Goal: Task Accomplishment & Management: Use online tool/utility

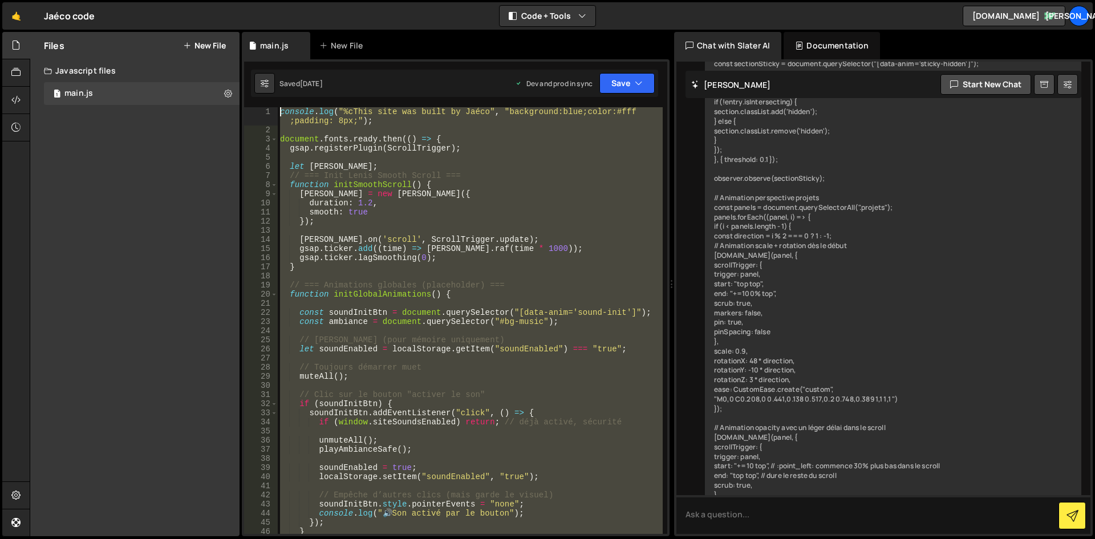
drag, startPoint x: 308, startPoint y: 428, endPoint x: 254, endPoint y: 11, distance: 420.3
click at [254, 11] on div "Hold on a sec... Are you certain you wish to leave this page? Any changes you'v…" at bounding box center [547, 269] width 1095 height 539
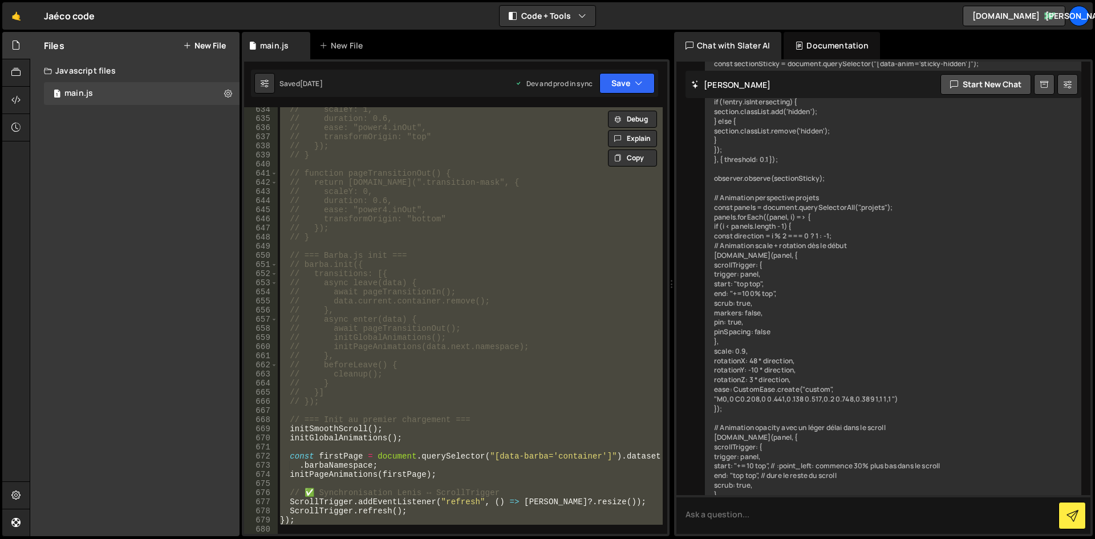
scroll to position [5997, 0]
click at [360, 422] on div "// scaleY: 1, // duration: 0.6, // ease: "power4.inOut", // transformOrigin: "t…" at bounding box center [470, 320] width 385 height 427
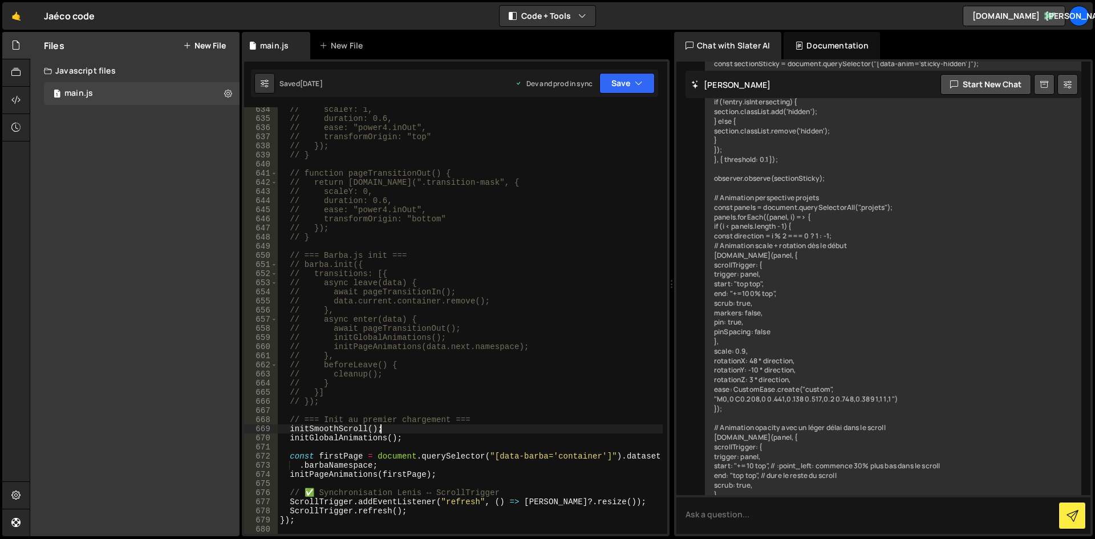
click at [405, 425] on div "// scaleY: 1, // duration: 0.6, // ease: "power4.inOut", // transformOrigin: "t…" at bounding box center [470, 327] width 385 height 445
type textarea "initSmoothScroll();"
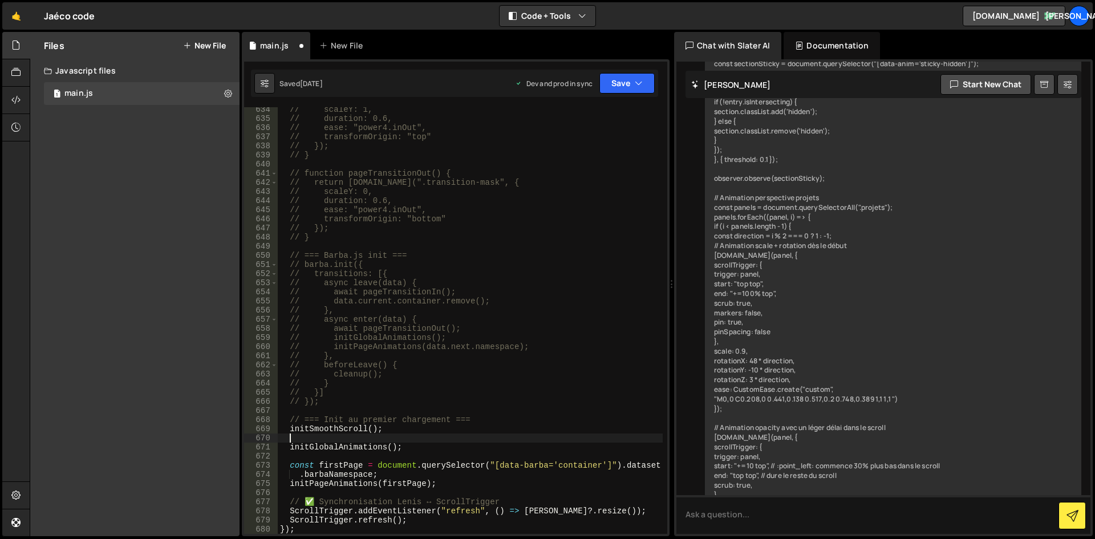
paste textarea "});"
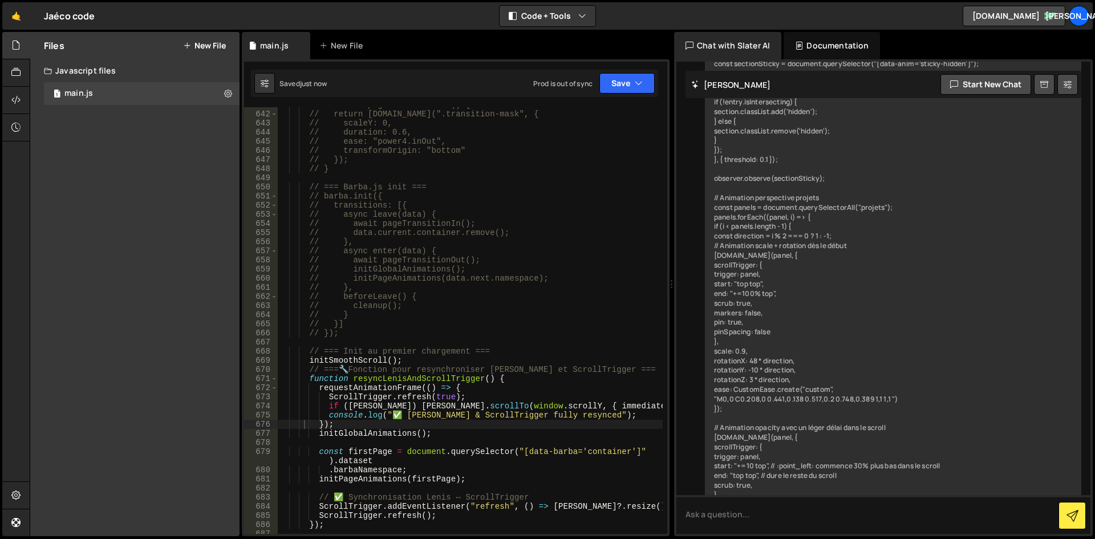
scroll to position [6268, 0]
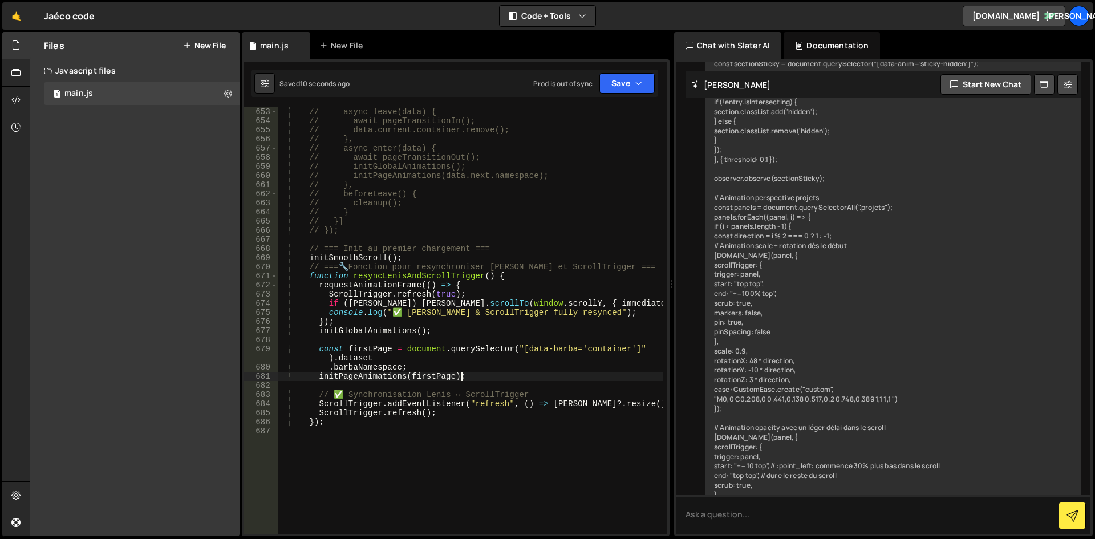
click at [465, 376] on div "// async leave(data) { // await pageTransitionIn(); // data.current.container.r…" at bounding box center [470, 329] width 385 height 445
type textarea "initPageAnimations(firstPage);"
click at [488, 375] on div "// async leave(data) { // await pageTransitionIn(); // data.current.container.r…" at bounding box center [470, 329] width 385 height 445
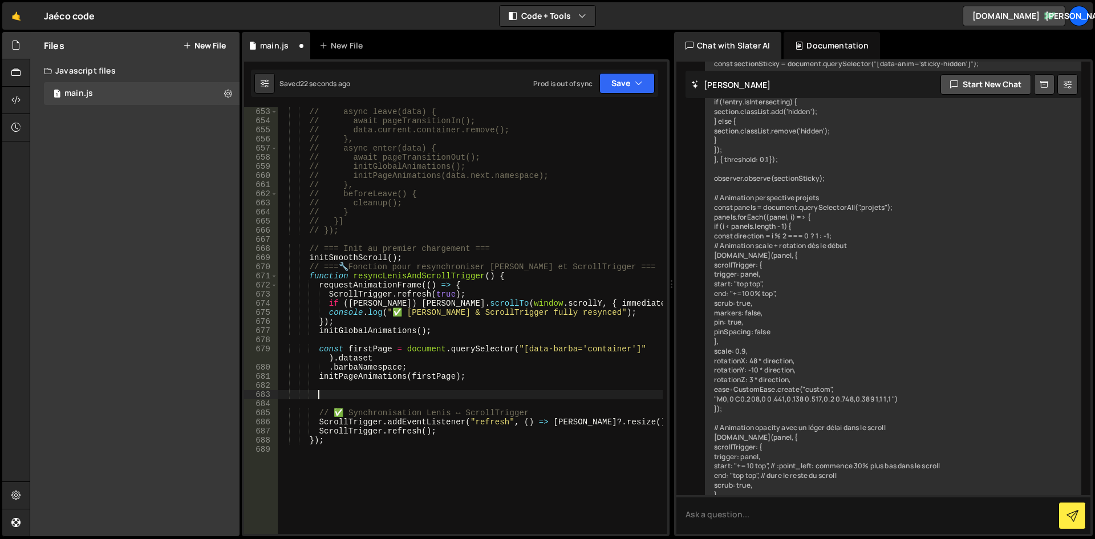
paste textarea "resizeObserver.observe(document.body);"
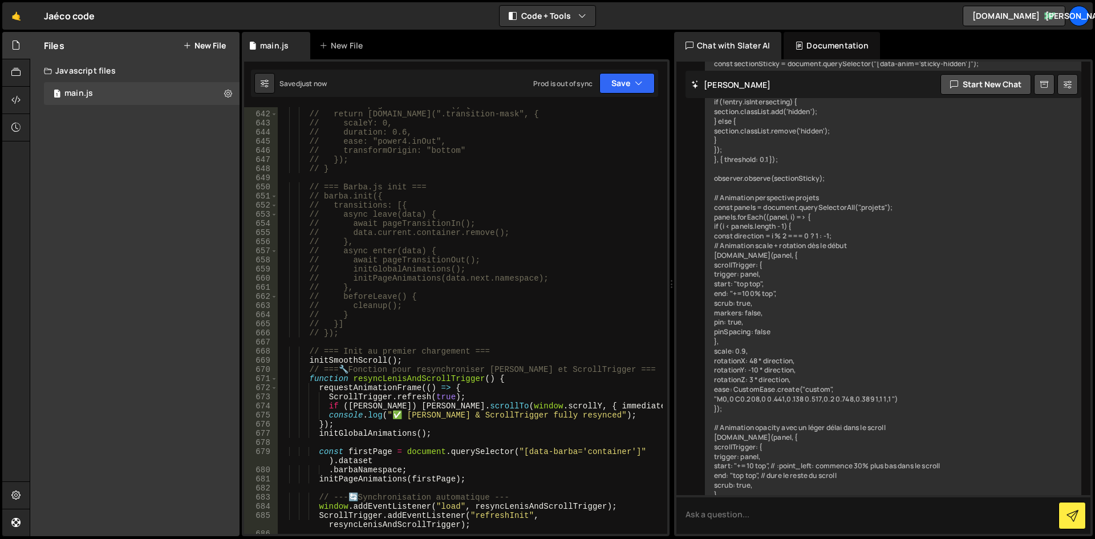
scroll to position [6200, 0]
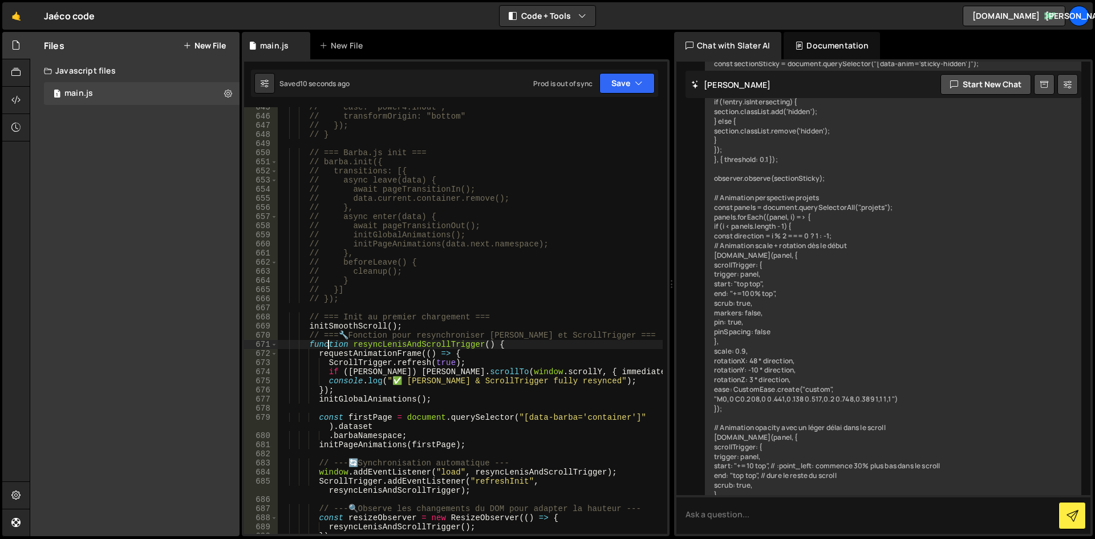
click at [326, 346] on div "// ease: "power4.inOut", // transformOrigin: "bottom" // }); // } // === [PERSO…" at bounding box center [470, 325] width 385 height 445
click at [435, 344] on div "// ease: "power4.inOut", // transformOrigin: "bottom" // }); // } // === [PERSO…" at bounding box center [470, 325] width 385 height 445
click at [497, 345] on div "// ease: "power4.inOut", // transformOrigin: "bottom" // }); // } // === [PERSO…" at bounding box center [470, 325] width 385 height 445
click at [500, 345] on div "// ease: "power4.inOut", // transformOrigin: "bottom" // }); // } // === [PERSO…" at bounding box center [470, 325] width 385 height 445
click at [337, 389] on div "// ease: "power4.inOut", // transformOrigin: "bottom" // }); // } // === [PERSO…" at bounding box center [470, 325] width 385 height 445
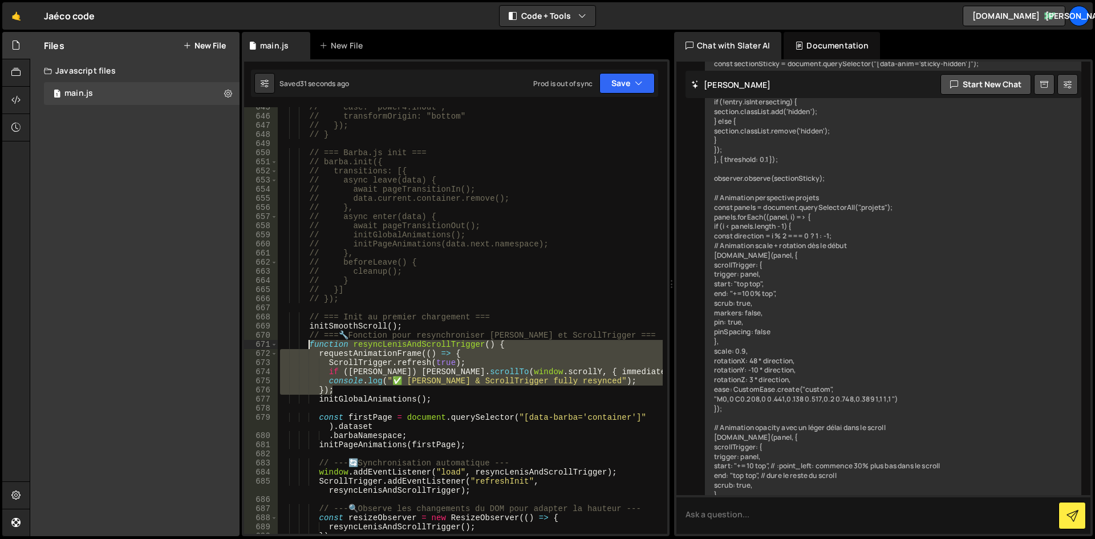
drag, startPoint x: 338, startPoint y: 388, endPoint x: 307, endPoint y: 343, distance: 54.6
click at [307, 343] on div "// ease: "power4.inOut", // transformOrigin: "bottom" // }); // } // === [PERSO…" at bounding box center [470, 325] width 385 height 445
paste textarea "}"
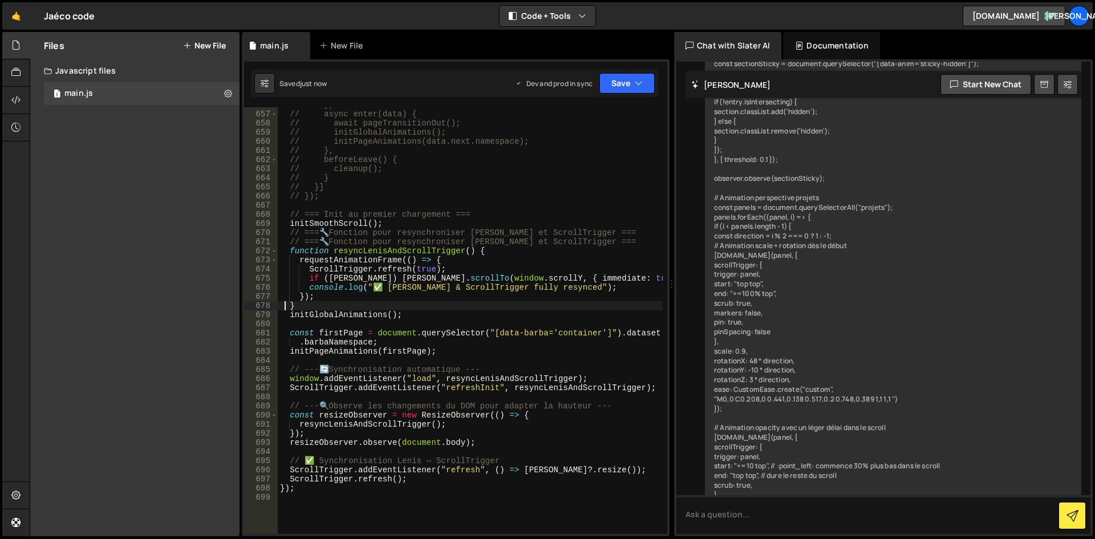
scroll to position [6271, 0]
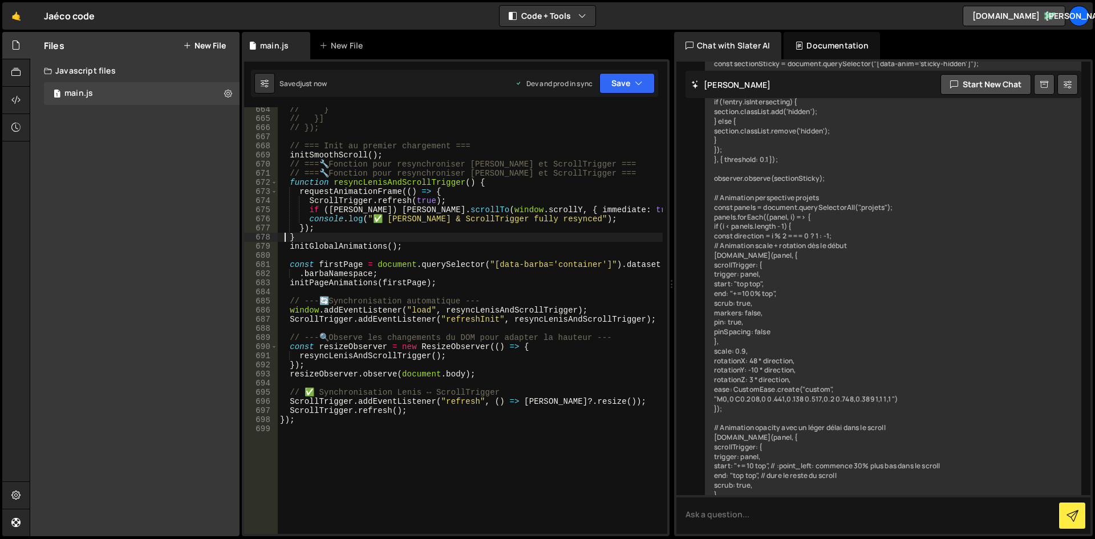
click at [461, 396] on div "// } // }] // }); // === Init au premier chargement === initSmoothScroll ( ) ; …" at bounding box center [470, 327] width 385 height 445
click at [462, 396] on div "// } // }] // }); // === Init au premier chargement === initSmoothScroll ( ) ; …" at bounding box center [470, 327] width 385 height 445
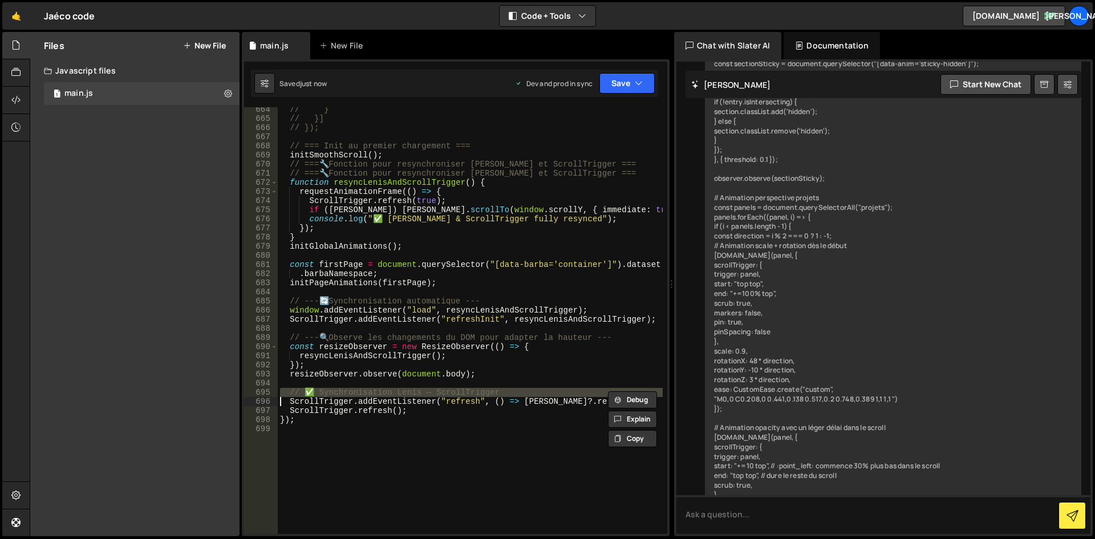
click at [472, 401] on div "// } // }] // }); // === Init au premier chargement === initSmoothScroll ( ) ; …" at bounding box center [470, 327] width 385 height 445
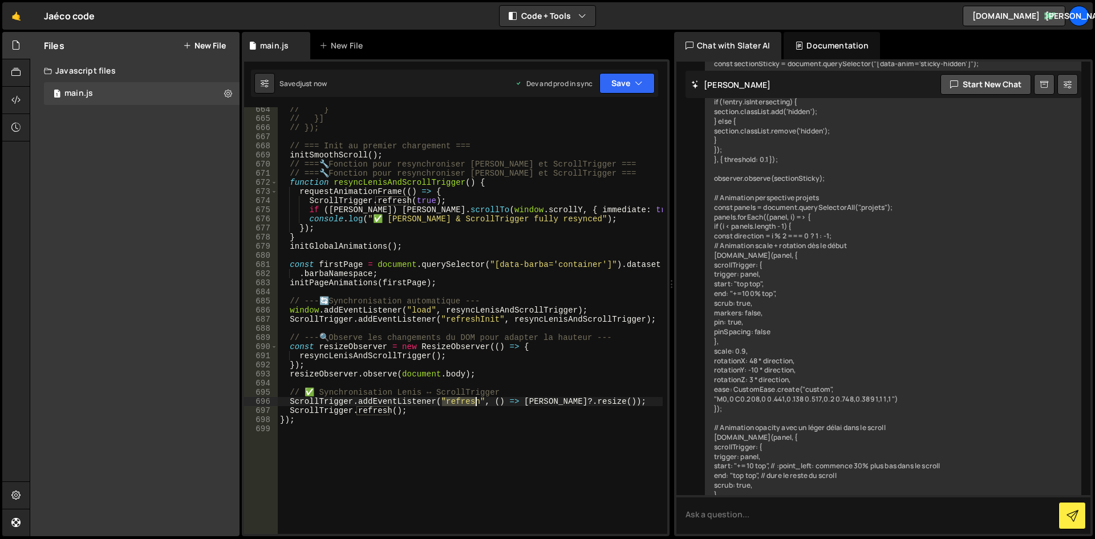
click at [472, 401] on div "// } // }] // }); // === Init au premier chargement === initSmoothScroll ( ) ; …" at bounding box center [470, 327] width 385 height 445
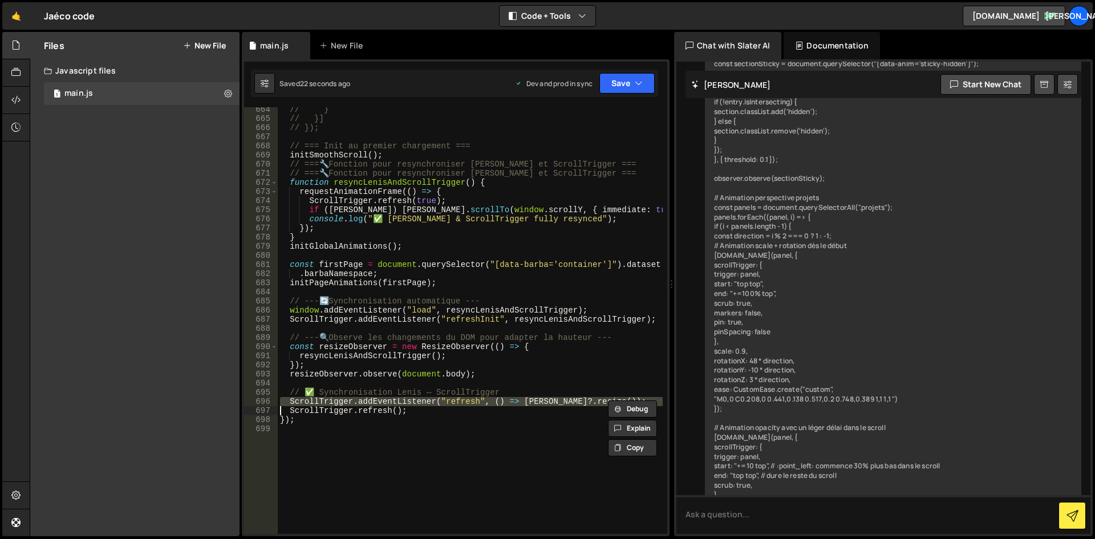
click at [372, 399] on div "// } // }] // }); // === Init au premier chargement === initSmoothScroll ( ) ; …" at bounding box center [470, 320] width 385 height 427
click at [371, 399] on div "// } // }] // }); // === Init au premier chargement === initSmoothScroll ( ) ; …" at bounding box center [470, 327] width 385 height 445
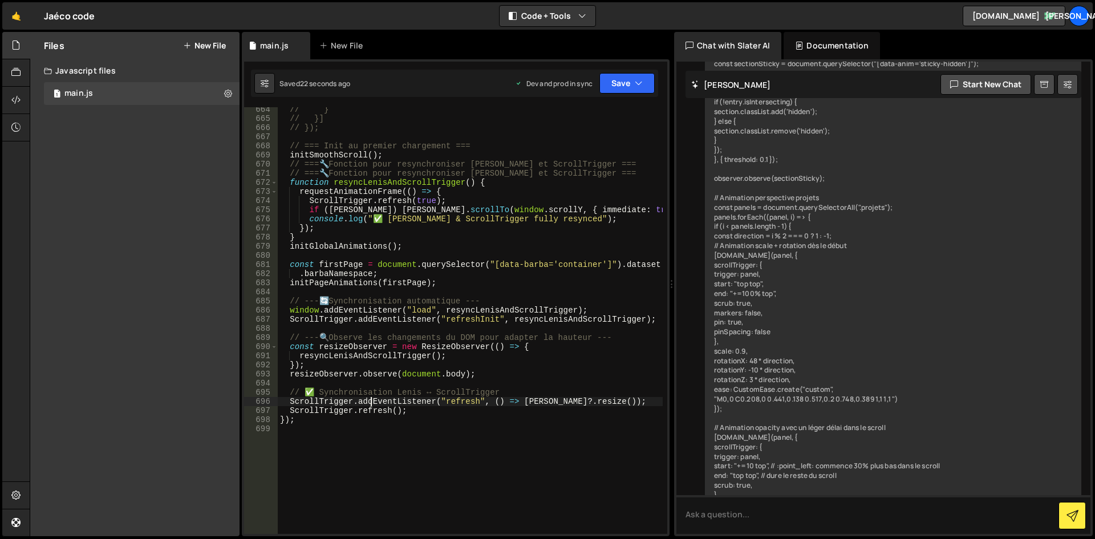
click at [371, 399] on div "// } // }] // }); // === Init au premier chargement === initSmoothScroll ( ) ; …" at bounding box center [470, 327] width 385 height 445
type textarea "ScrollTrigger.addEventListener("refresh", () => [PERSON_NAME]?.resize()); Scrol…"
click at [519, 387] on div "// } // }] // }); // === Init au premier chargement === initSmoothScroll ( ) ; …" at bounding box center [470, 327] width 385 height 445
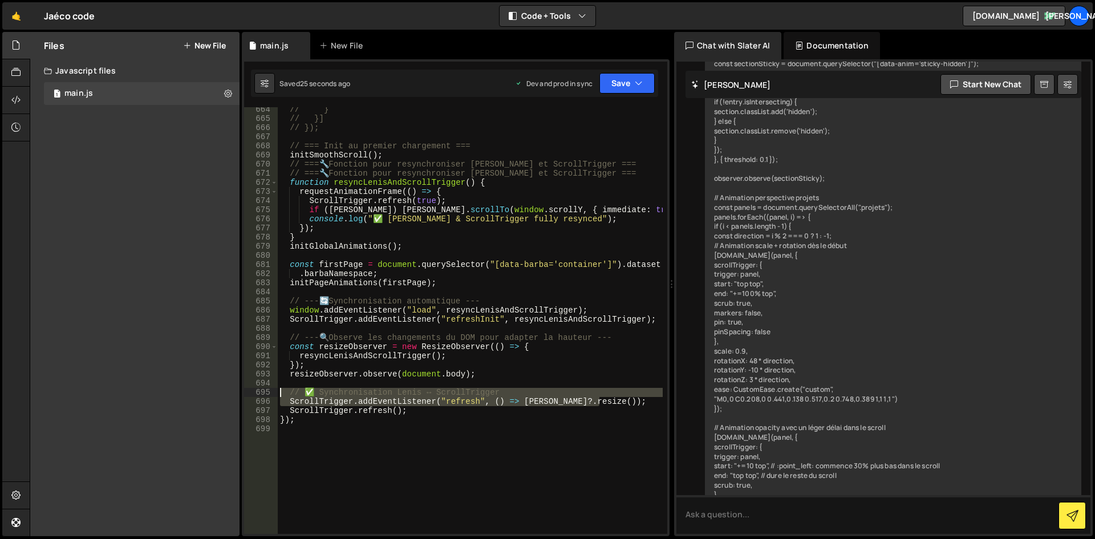
drag, startPoint x: 606, startPoint y: 400, endPoint x: 263, endPoint y: 391, distance: 342.8
click at [263, 391] on div "664 665 666 667 668 669 670 671 672 673 674 675 676 677 678 679 680 681 682 683…" at bounding box center [455, 320] width 423 height 427
type textarea "// ✅ Synchronisation [PERSON_NAME] ↔ ScrollTrigger ScrollTrigger.addEventListen…"
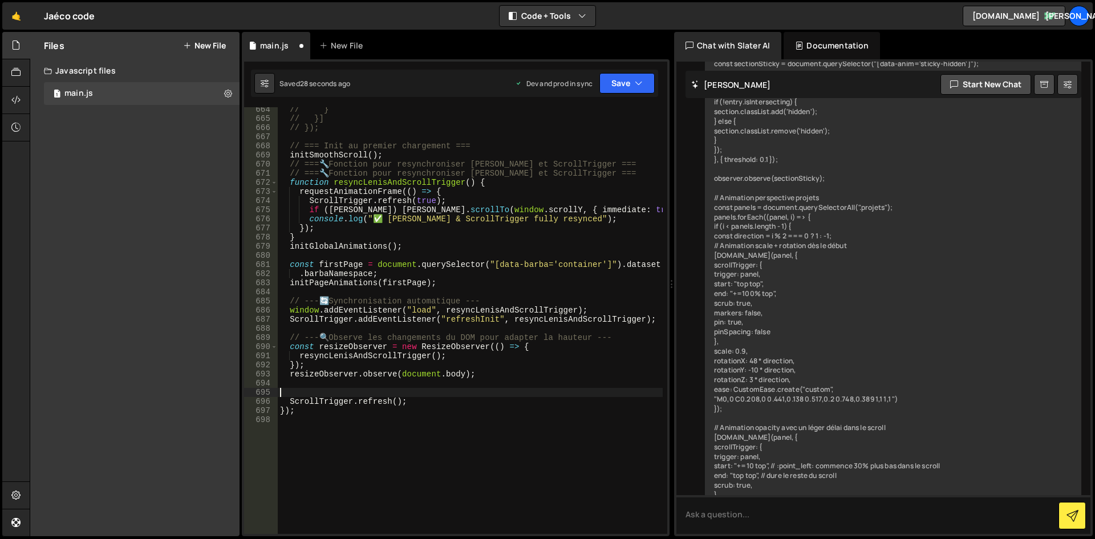
click at [500, 352] on div "// } // }] // }); // === Init au premier chargement === initSmoothScroll ( ) ; …" at bounding box center [470, 327] width 385 height 445
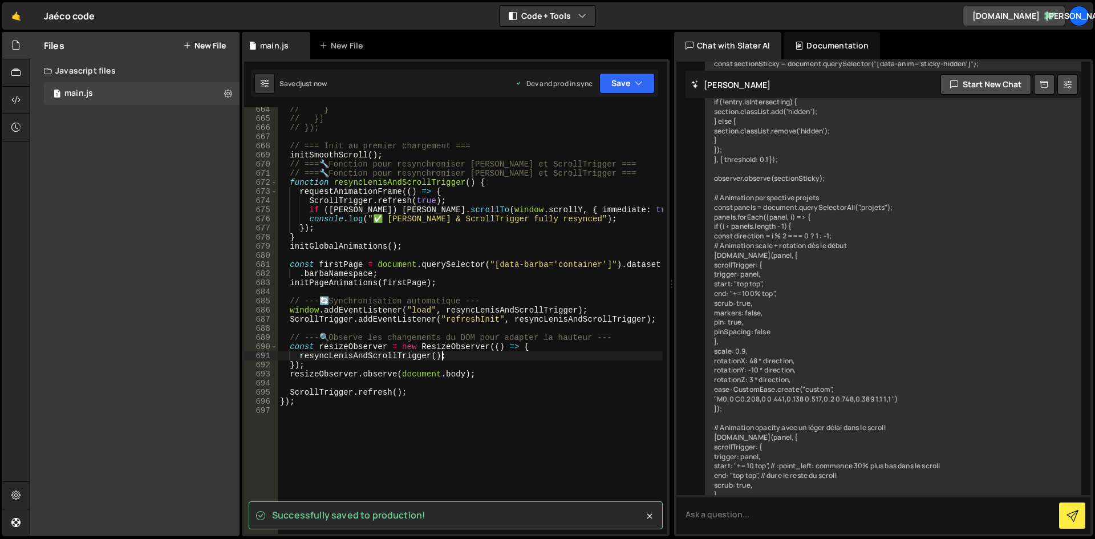
scroll to position [6305, 0]
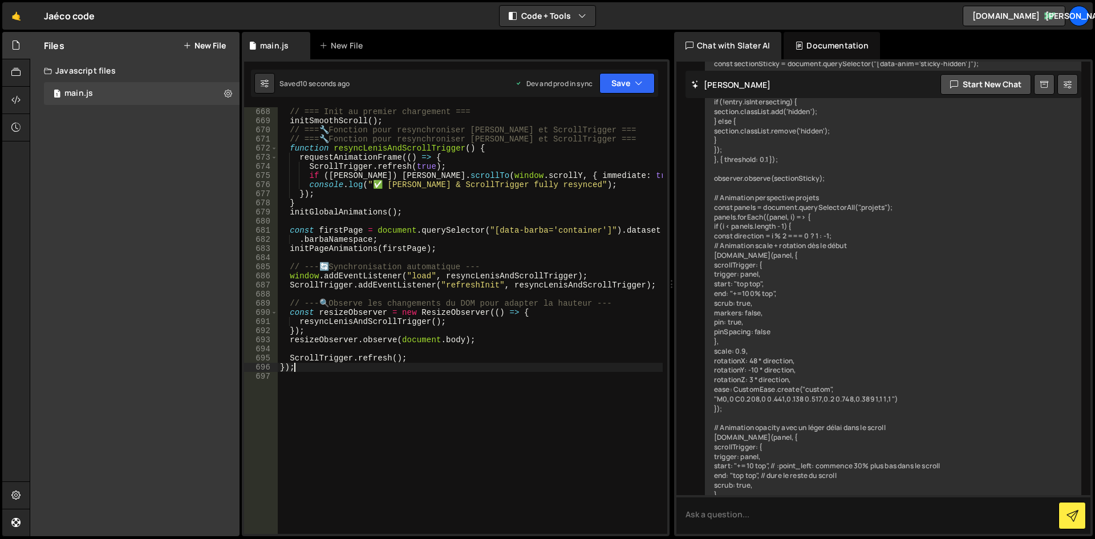
click at [369, 363] on div "// === Init au premier chargement === initSmoothScroll ( ) ; // === 🔧 Fonction …" at bounding box center [470, 329] width 385 height 445
click at [367, 355] on div "// === Init au premier chargement === initSmoothScroll ( ) ; // === 🔧 Fonction …" at bounding box center [470, 329] width 385 height 445
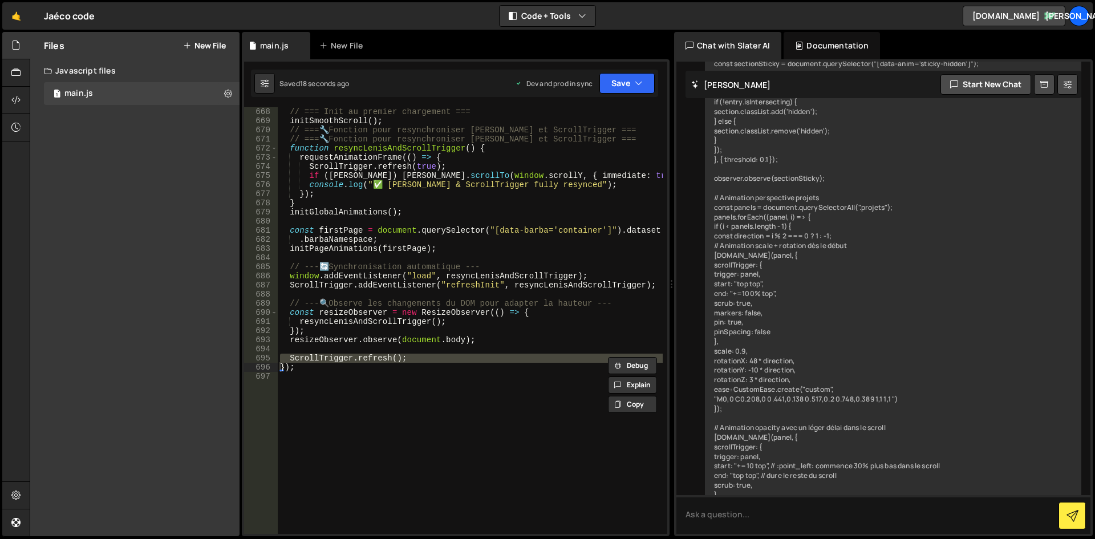
click at [543, 269] on div "// === Init au premier chargement === initSmoothScroll ( ) ; // === 🔧 Fonction …" at bounding box center [470, 329] width 385 height 445
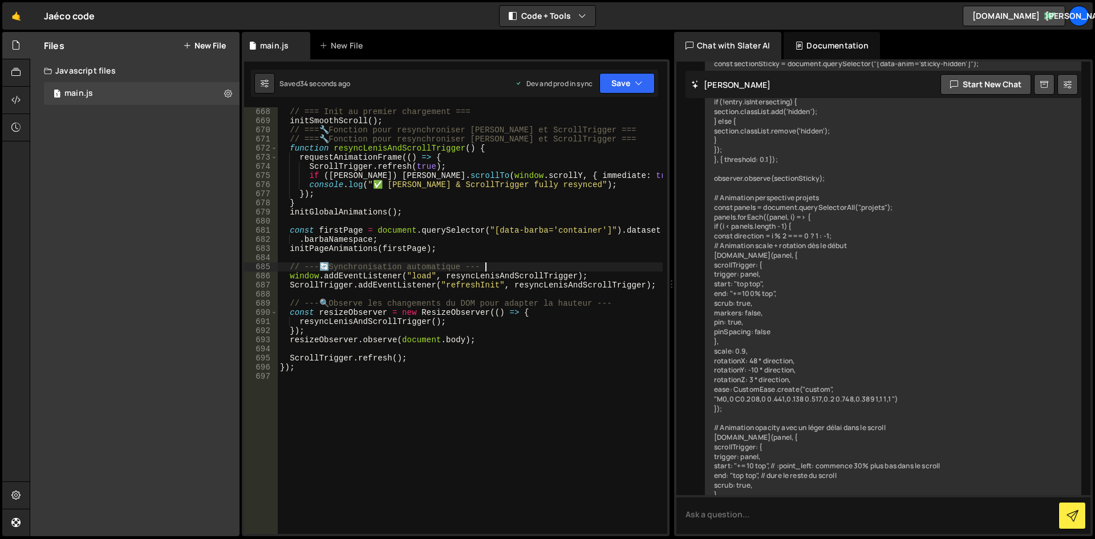
click at [378, 281] on div "// === Init au premier chargement === initSmoothScroll ( ) ; // === 🔧 Fonction …" at bounding box center [470, 329] width 385 height 445
drag, startPoint x: 408, startPoint y: 358, endPoint x: 290, endPoint y: 357, distance: 118.0
click at [290, 357] on div "// === Init au premier chargement === initSmoothScroll ( ) ; // === 🔧 Fonction …" at bounding box center [470, 329] width 385 height 445
type textarea "ScrollTrigger.refresh();"
click at [415, 210] on div "// === Init au premier chargement === initSmoothScroll ( ) ; // === 🔧 Fonction …" at bounding box center [470, 329] width 385 height 445
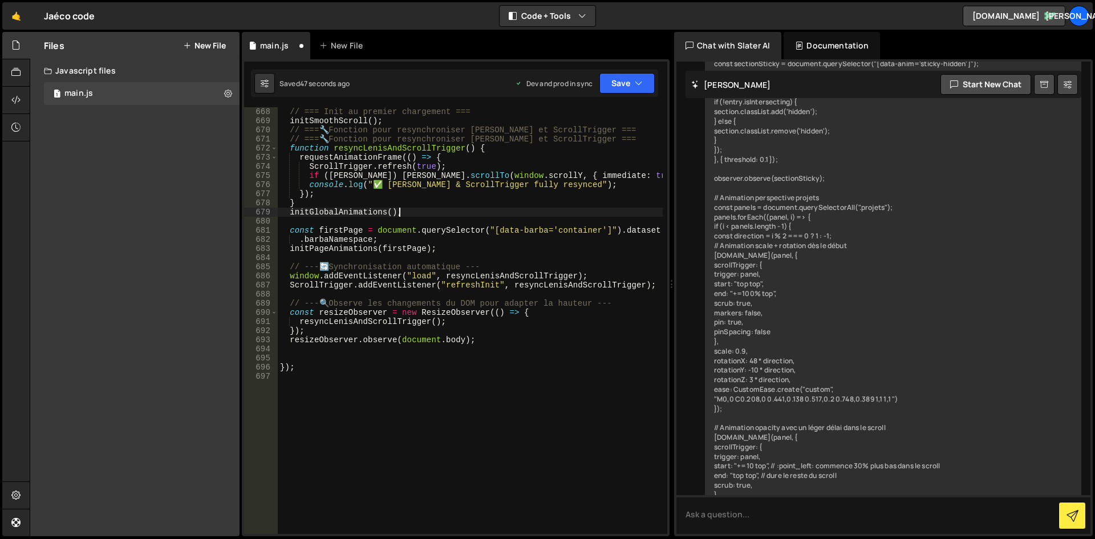
click at [453, 249] on div "// === Init au premier chargement === initSmoothScroll ( ) ; // === 🔧 Fonction …" at bounding box center [470, 329] width 385 height 445
type textarea "initPageAnimations(firstPage);"
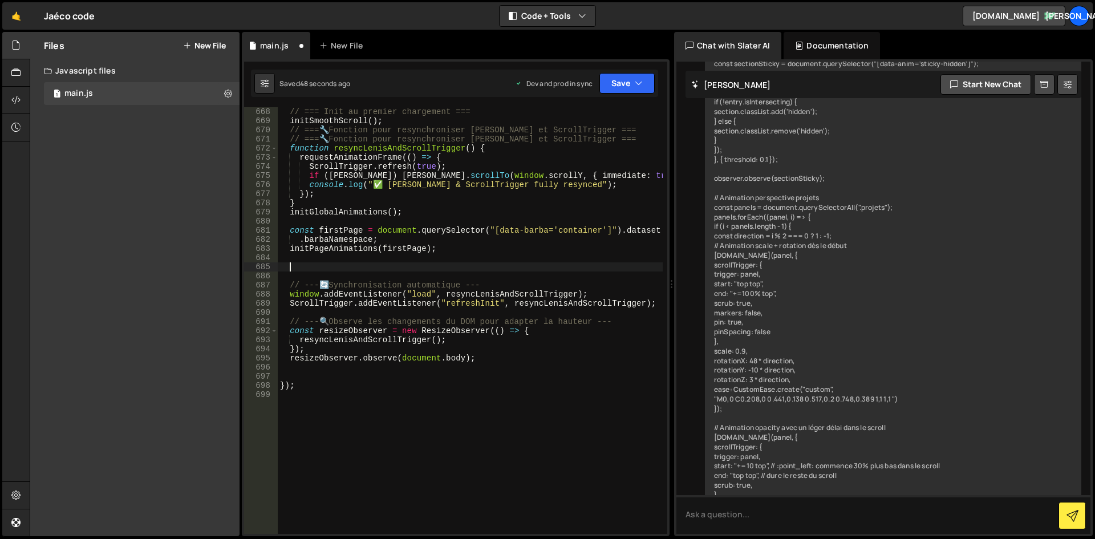
paste textarea "ScrollTrigger.refresh();"
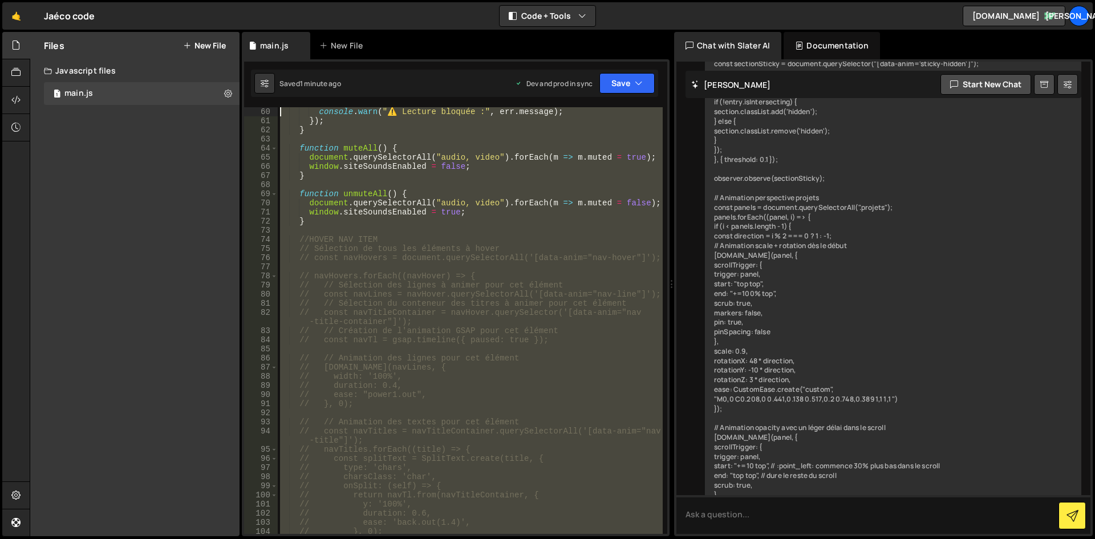
scroll to position [0, 0]
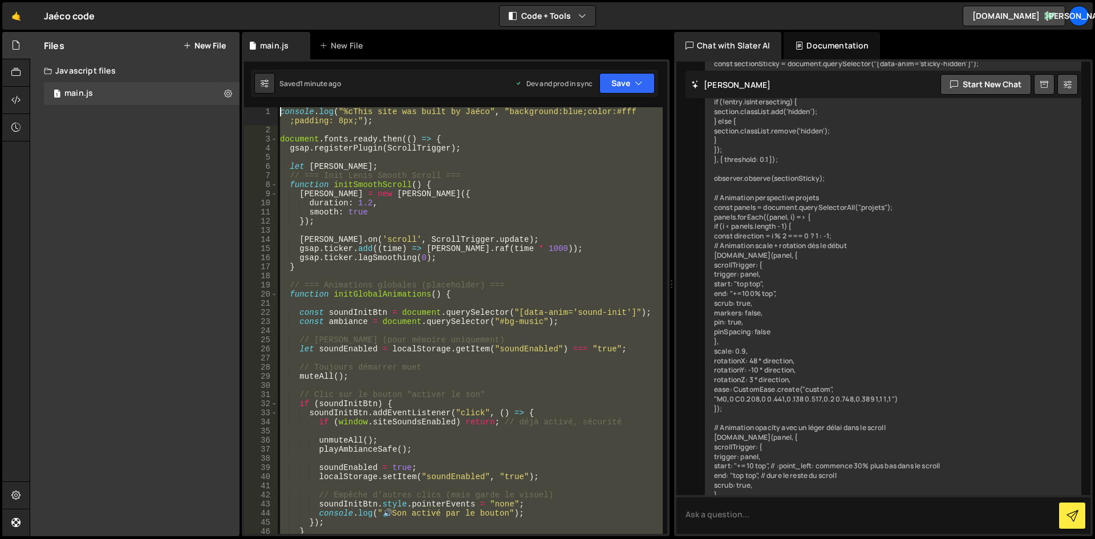
drag, startPoint x: 317, startPoint y: 423, endPoint x: 217, endPoint y: -50, distance: 483.3
click at [217, 0] on html "Projects [GEOGRAPHIC_DATA] Blog Ja Projects Your Teams Account Upgrade Logout" at bounding box center [547, 269] width 1095 height 539
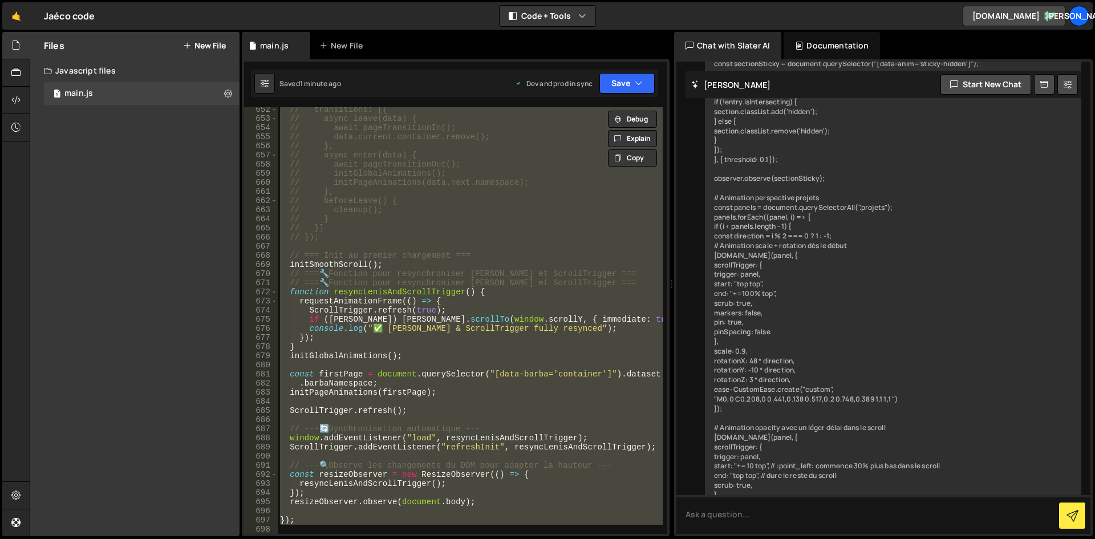
scroll to position [6161, 0]
click at [451, 273] on div "// transitions: [{ // async leave(data) { // await pageTransitionIn(); // data.…" at bounding box center [470, 320] width 385 height 427
click at [451, 273] on div "// transitions: [{ // async leave(data) { // await pageTransitionIn(); // data.…" at bounding box center [470, 327] width 385 height 445
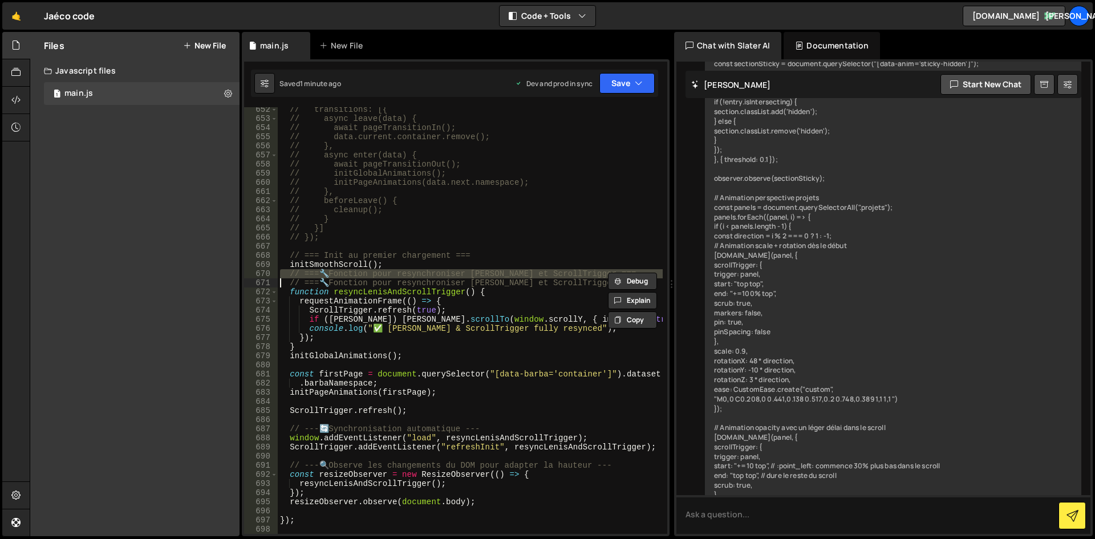
click at [451, 273] on div "// transitions: [{ // async leave(data) { // await pageTransitionIn(); // data.…" at bounding box center [470, 327] width 385 height 445
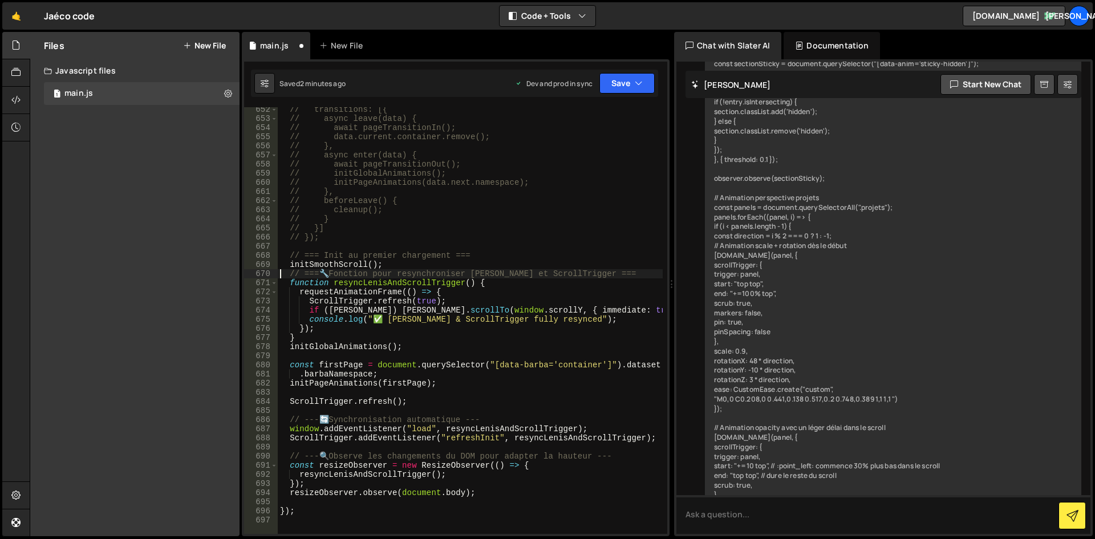
click at [574, 302] on div "// transitions: [{ // async leave(data) { // await pageTransitionIn(); // data.…" at bounding box center [470, 327] width 385 height 445
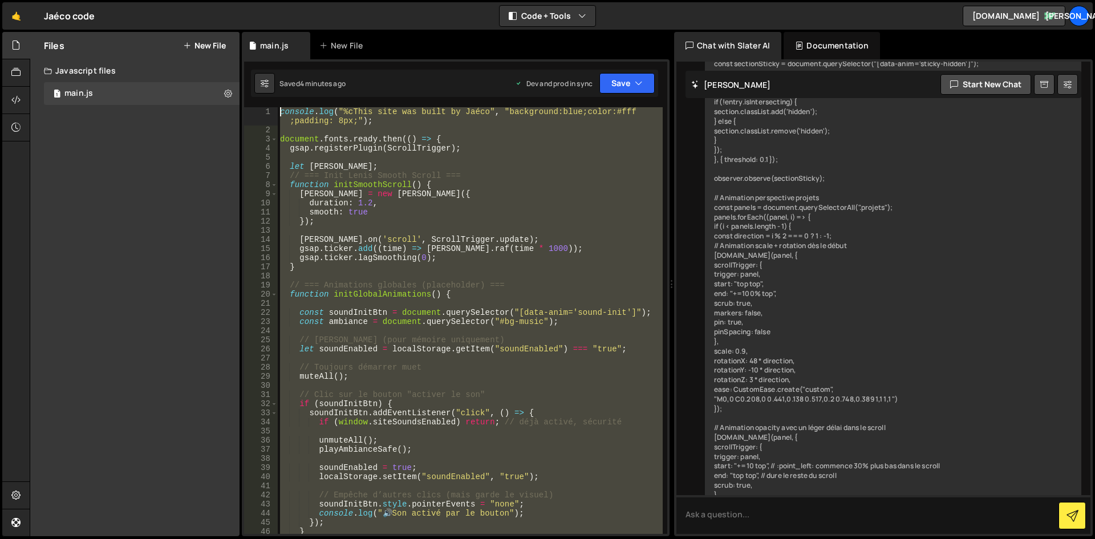
scroll to position [0, 0]
drag, startPoint x: 352, startPoint y: 387, endPoint x: 225, endPoint y: -50, distance: 454.4
click at [225, 0] on html "Projects [GEOGRAPHIC_DATA] Blog Ja Projects Your Teams Account Upgrade Logout" at bounding box center [547, 269] width 1095 height 539
click at [417, 284] on div "console . log ( "%cThis site was built by Jaéco" , "background:blue;color:#fff …" at bounding box center [470, 320] width 385 height 427
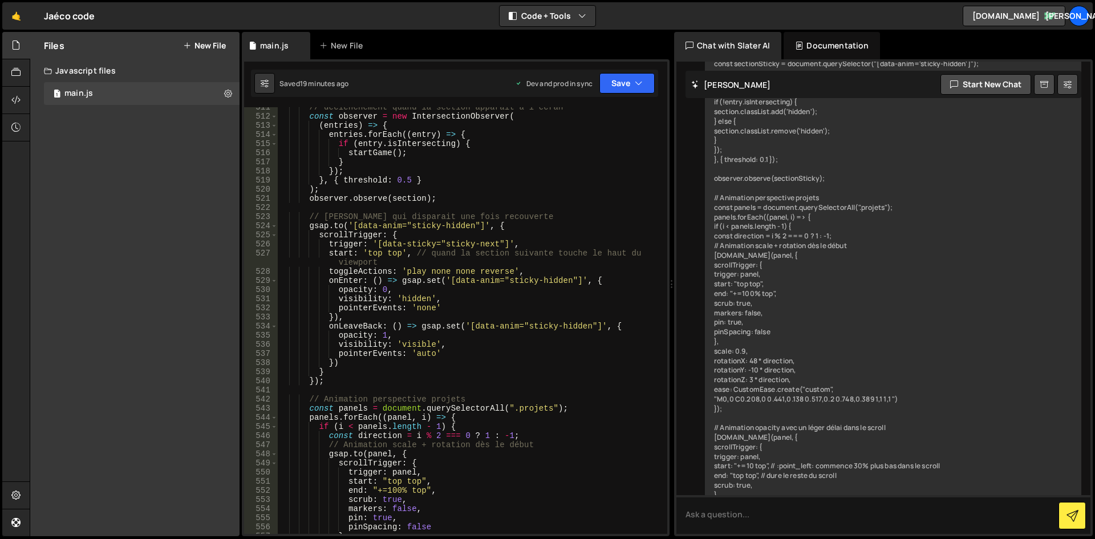
scroll to position [6152, 0]
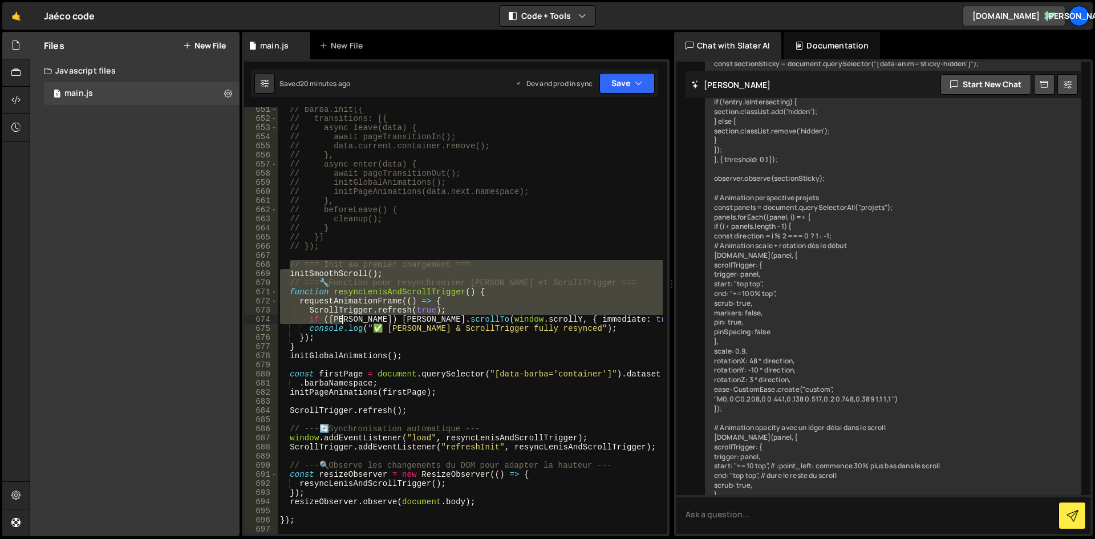
drag, startPoint x: 289, startPoint y: 262, endPoint x: 342, endPoint y: 315, distance: 75.0
click at [342, 315] on div "// [PERSON_NAME].init({ // transitions: [{ // async leave(data) { // await page…" at bounding box center [470, 327] width 385 height 445
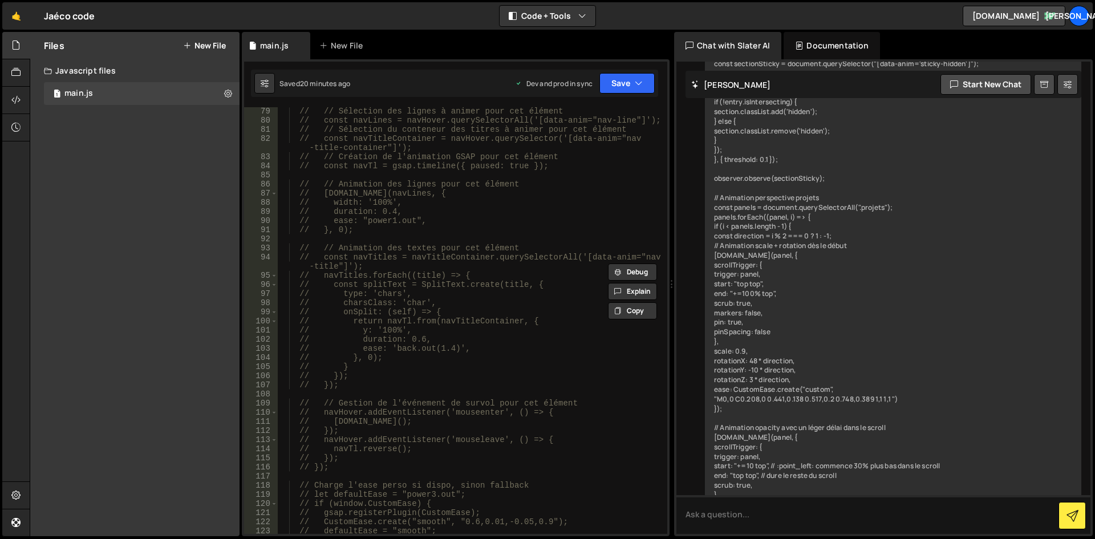
scroll to position [0, 0]
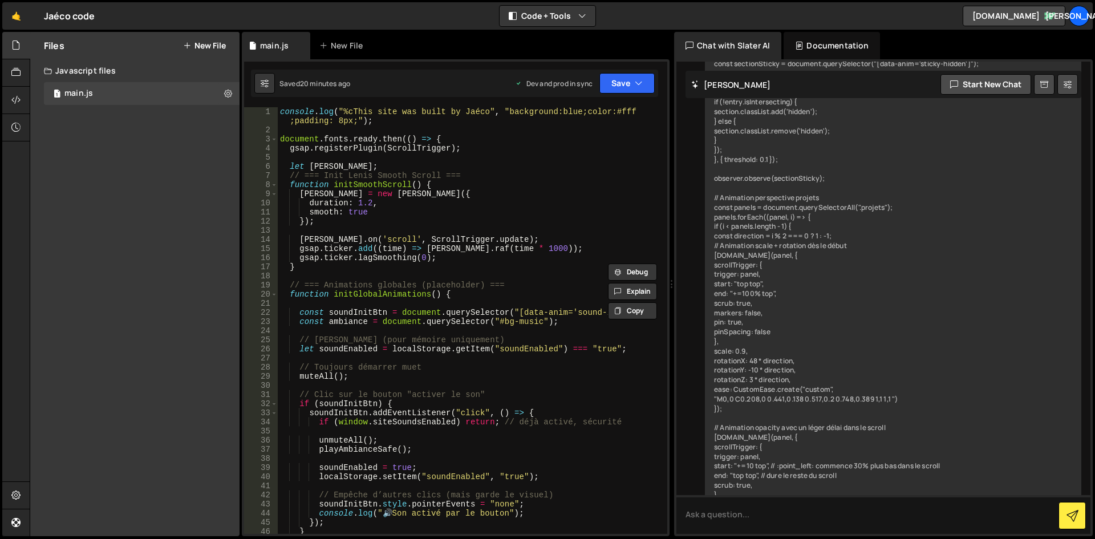
click at [441, 200] on div "console . log ( "%cThis site was built by Jaéco" , "background:blue;color:#fff …" at bounding box center [470, 334] width 385 height 454
click at [360, 167] on div "console . log ( "%cThis site was built by Jaéco" , "background:blue;color:#fff …" at bounding box center [470, 334] width 385 height 454
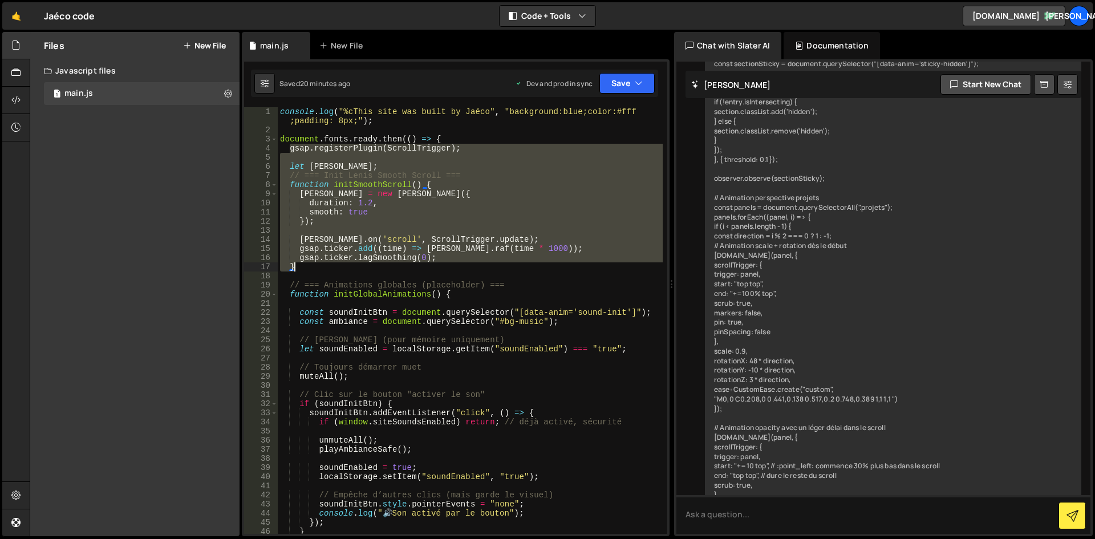
drag, startPoint x: 291, startPoint y: 149, endPoint x: 334, endPoint y: 265, distance: 124.1
click at [334, 265] on div "console . log ( "%cThis site was built by Jaéco" , "background:blue;color:#fff …" at bounding box center [470, 334] width 385 height 454
type textarea "gsap.ticker.lagSmoothing(0); }"
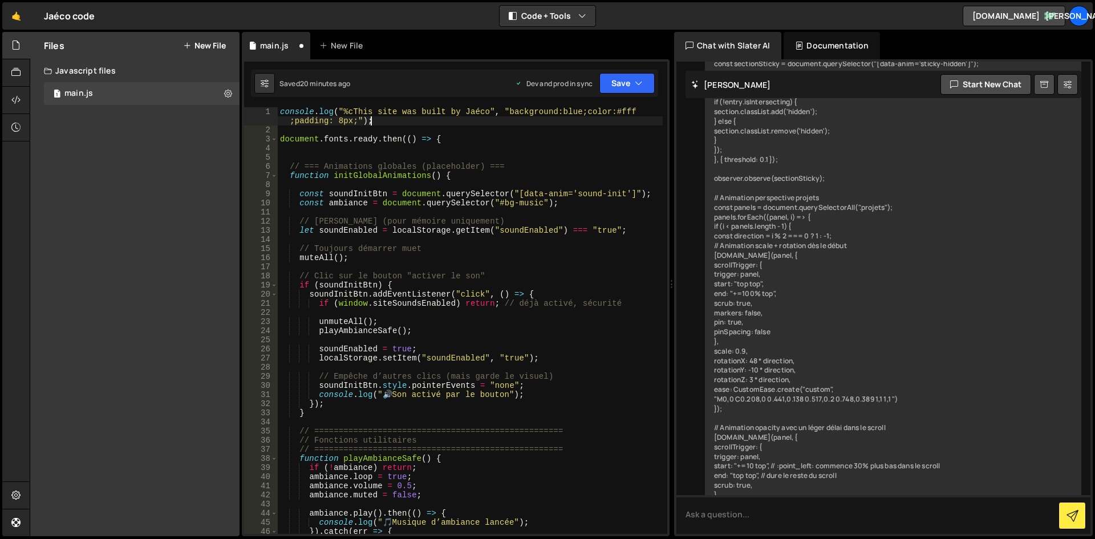
click at [389, 124] on div "console . log ( "%cThis site was built by Jaéco" , "background:blue;color:#fff …" at bounding box center [470, 334] width 385 height 454
type textarea "console.log("%cThis site was built by Jaéco", "background:blue;color:#fff;paddi…"
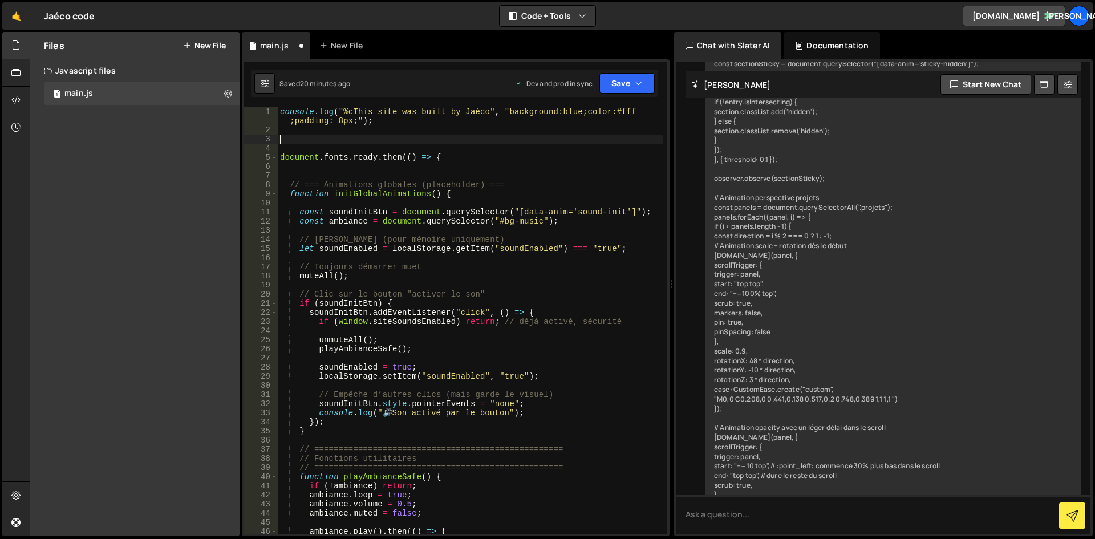
paste textarea "}"
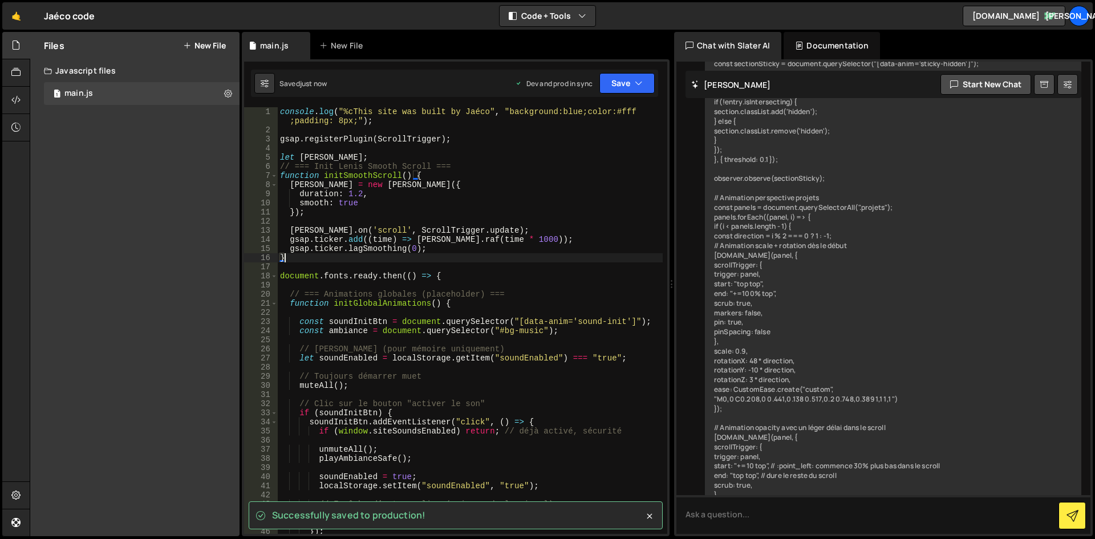
type textarea "}"
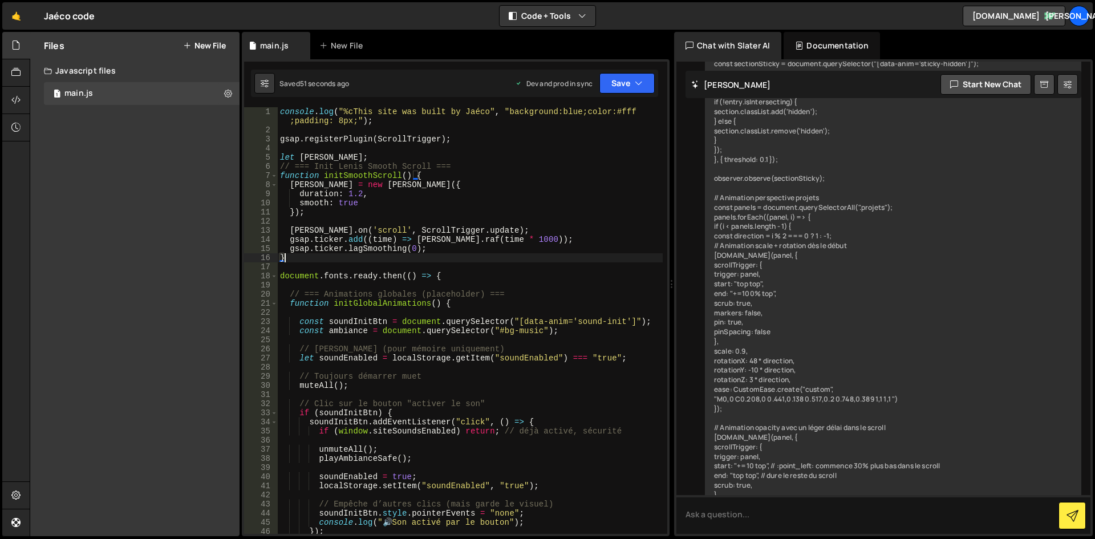
click at [453, 222] on div "console . log ( "%cThis site was built by Jaéco" , "background:blue;color:#fff …" at bounding box center [470, 334] width 385 height 454
click at [310, 263] on div "console . log ( "%cThis site was built by Jaéco" , "background:blue;color:#fff …" at bounding box center [470, 334] width 385 height 454
click at [327, 258] on div "console . log ( "%cThis site was built by Jaéco" , "background:blue;color:#fff …" at bounding box center [470, 334] width 385 height 454
click at [328, 258] on div "console . log ( "%cThis site was built by Jaéco" , "background:blue;color:#fff …" at bounding box center [470, 334] width 385 height 454
type textarea "});"
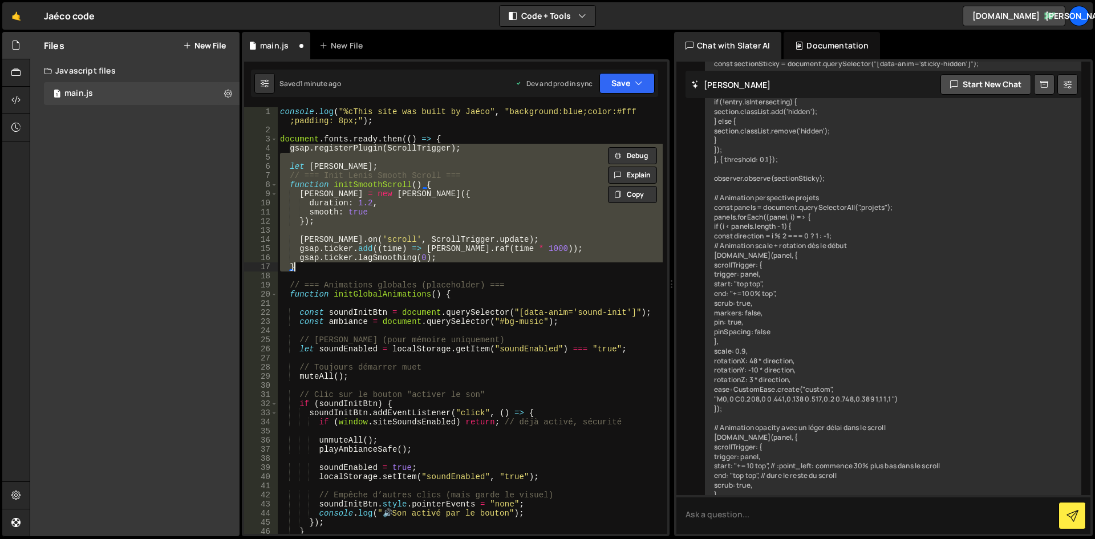
click at [512, 255] on div "console . log ( "%cThis site was built by Jaéco" , "background:blue;color:#fff …" at bounding box center [470, 320] width 385 height 427
type textarea "gsap.ticker.lagSmoothing(0);"
type textarea "}"
